Goal: Find specific page/section: Find specific page/section

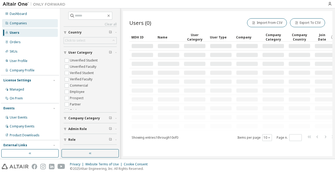
click at [21, 24] on div "Companies" at bounding box center [18, 23] width 17 height 4
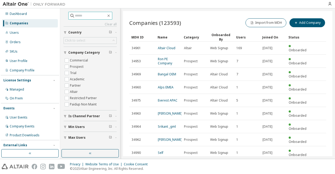
click at [99, 17] on input "text" at bounding box center [90, 15] width 31 height 5
type input "*****"
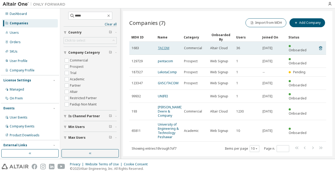
click at [159, 46] on link "TACOM" at bounding box center [164, 48] width 12 height 4
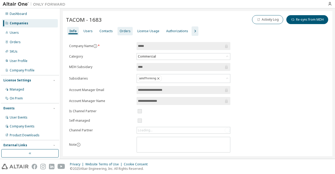
click at [124, 29] on div "Orders" at bounding box center [125, 31] width 15 height 8
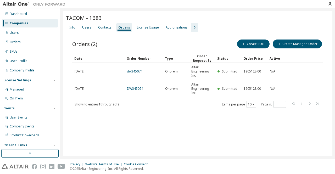
click at [167, 122] on div "TACOM - 1683 Clear Load Save Save As Field Operator Value Select filter Select …" at bounding box center [198, 83] width 270 height 145
click at [151, 111] on div "Orders (2) Create SOFF Create Managed Order Clear Load Save Save As Field Opera…" at bounding box center [198, 77] width 264 height 90
